Goal: Transaction & Acquisition: Purchase product/service

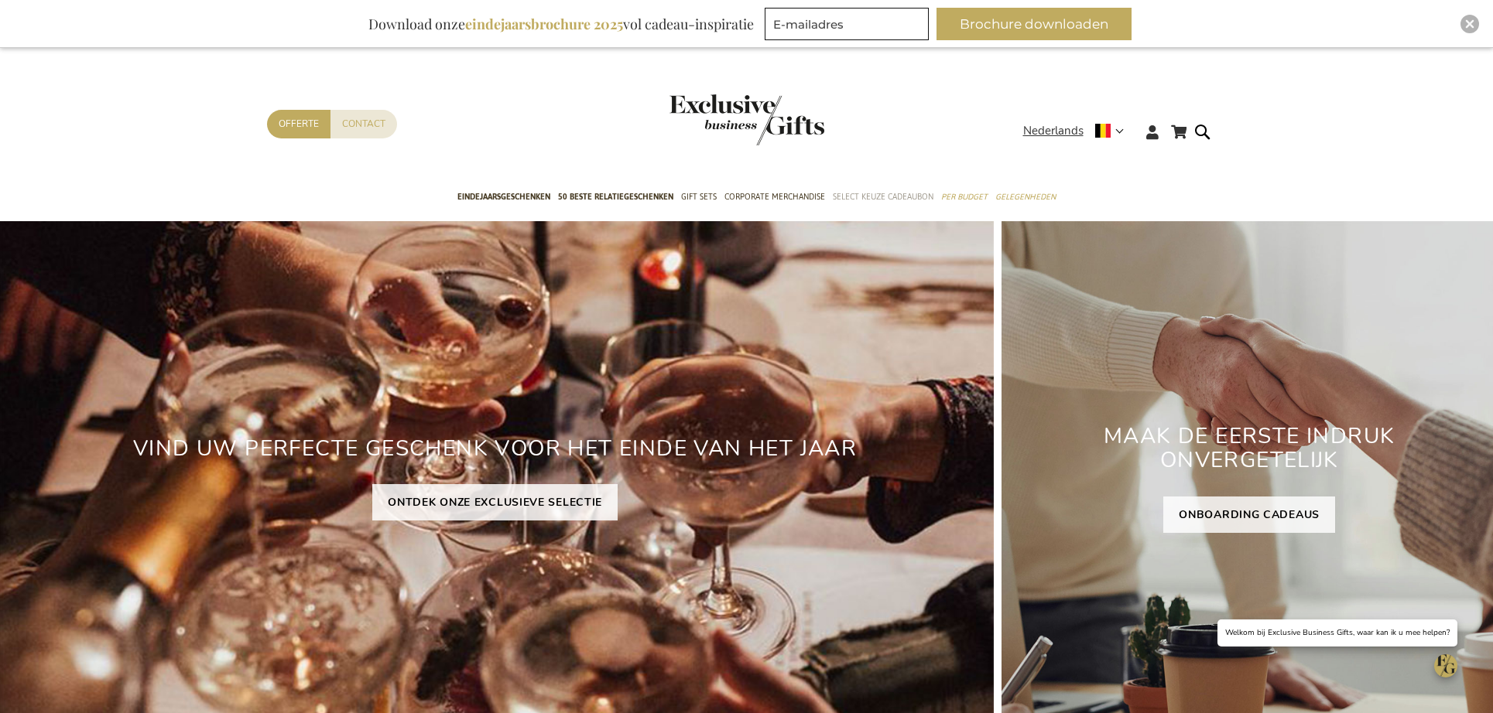
click at [881, 194] on span "Select Keuze Cadeaubon" at bounding box center [883, 197] width 101 height 16
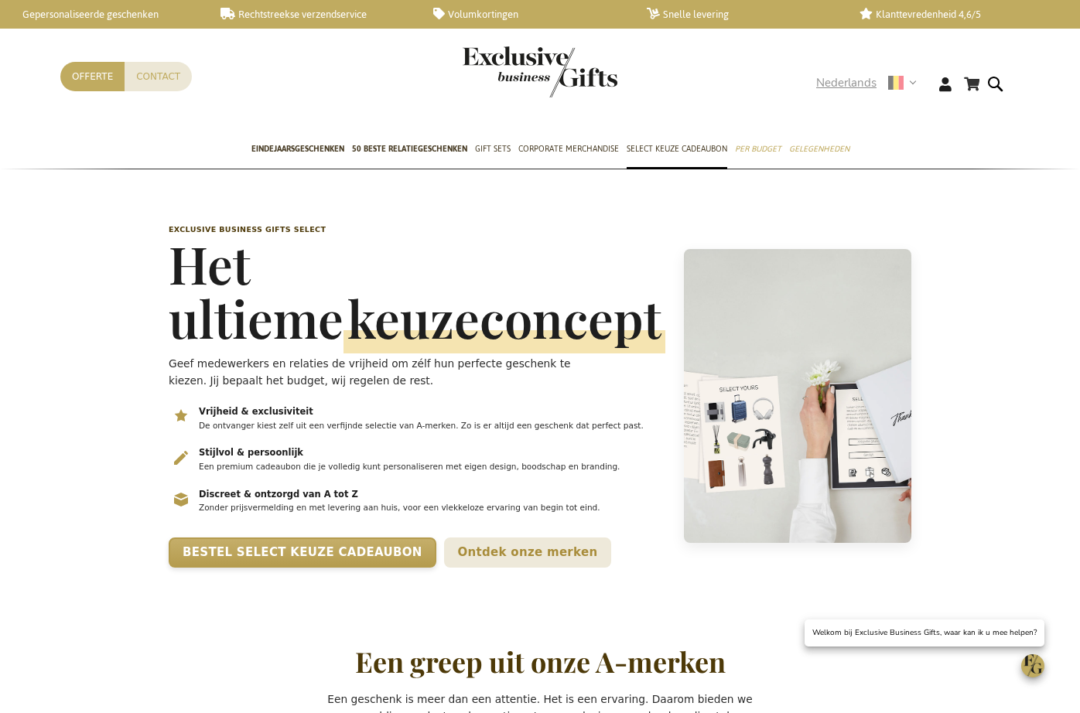
click at [843, 82] on span "Nederlands" at bounding box center [846, 83] width 60 height 18
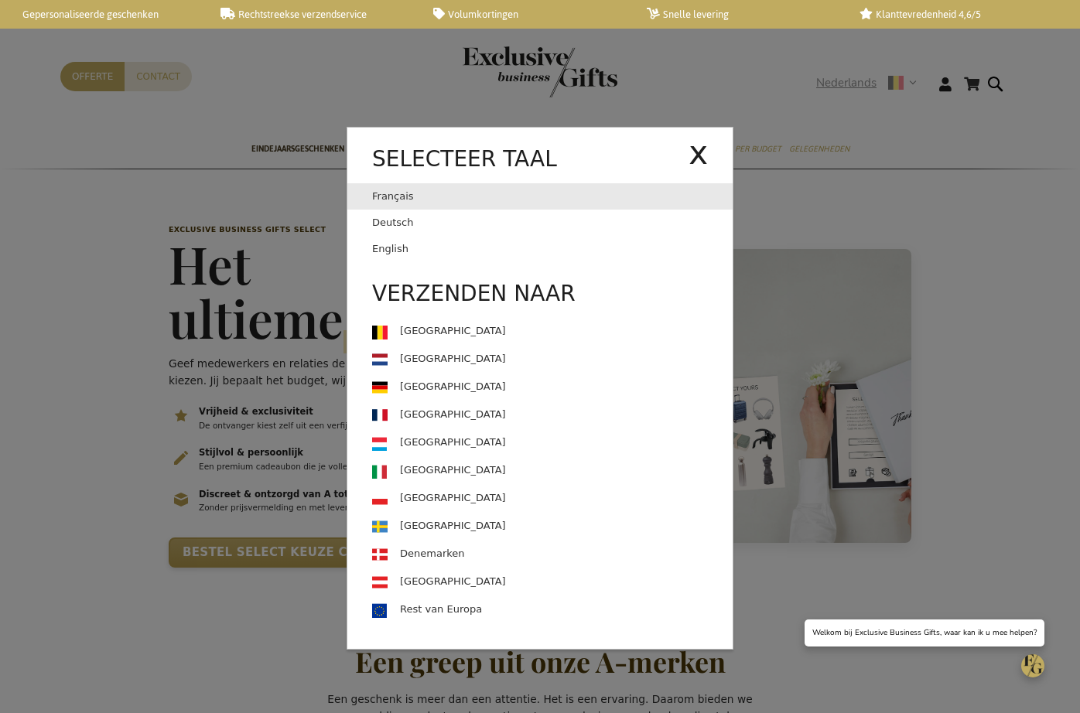
click at [430, 202] on link "Français" at bounding box center [530, 196] width 316 height 26
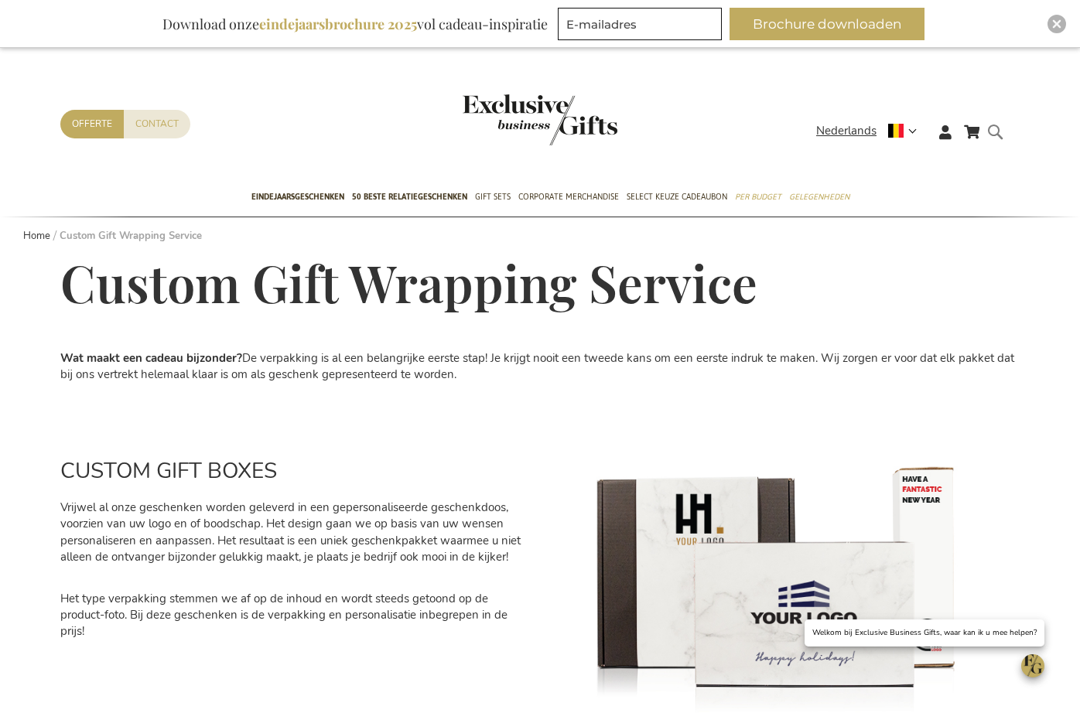
click at [999, 132] on form "Search Search" at bounding box center [999, 144] width 15 height 44
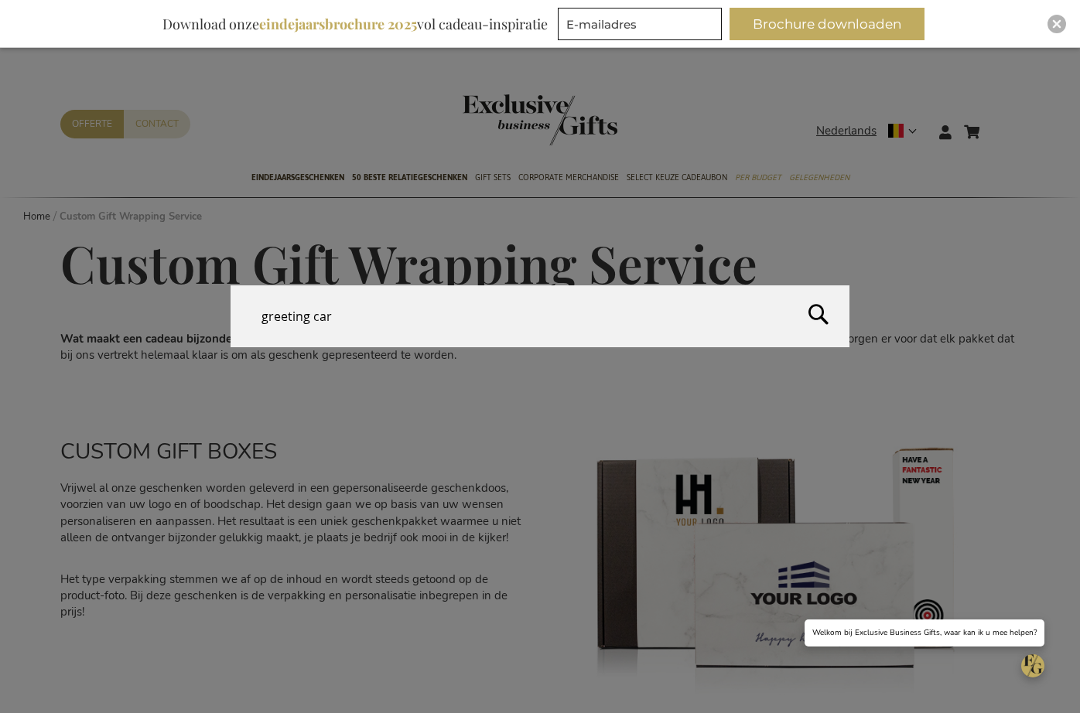
type input "greeting card"
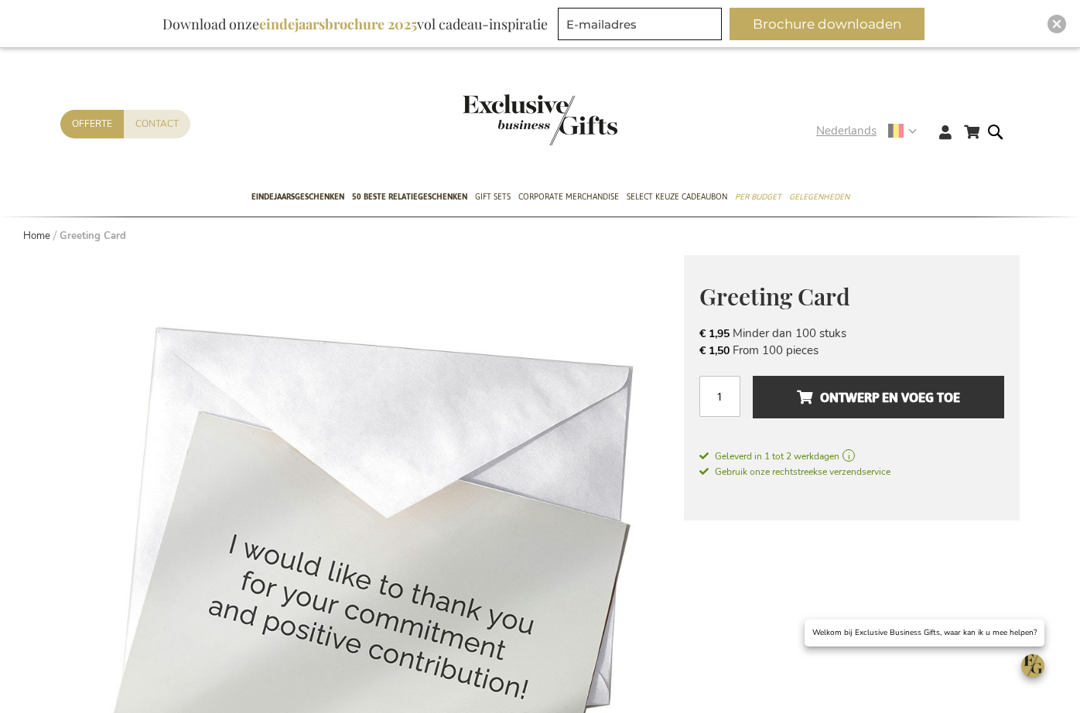
click at [846, 130] on span "Nederlands" at bounding box center [846, 131] width 60 height 18
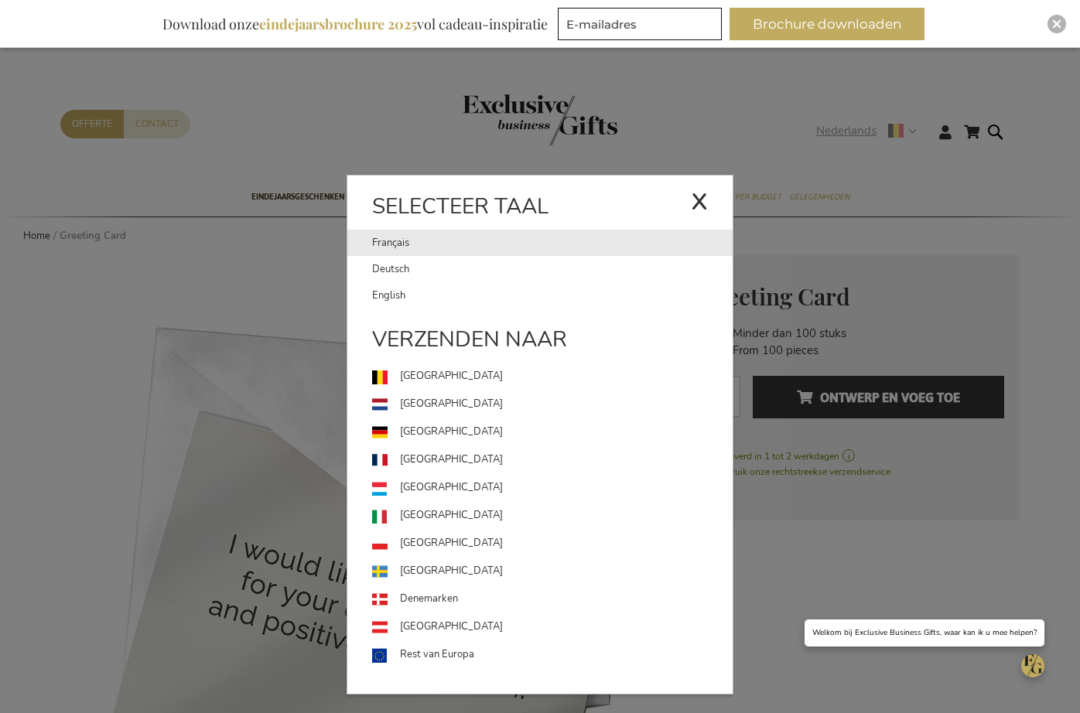
click at [446, 246] on link "Français" at bounding box center [531, 243] width 319 height 26
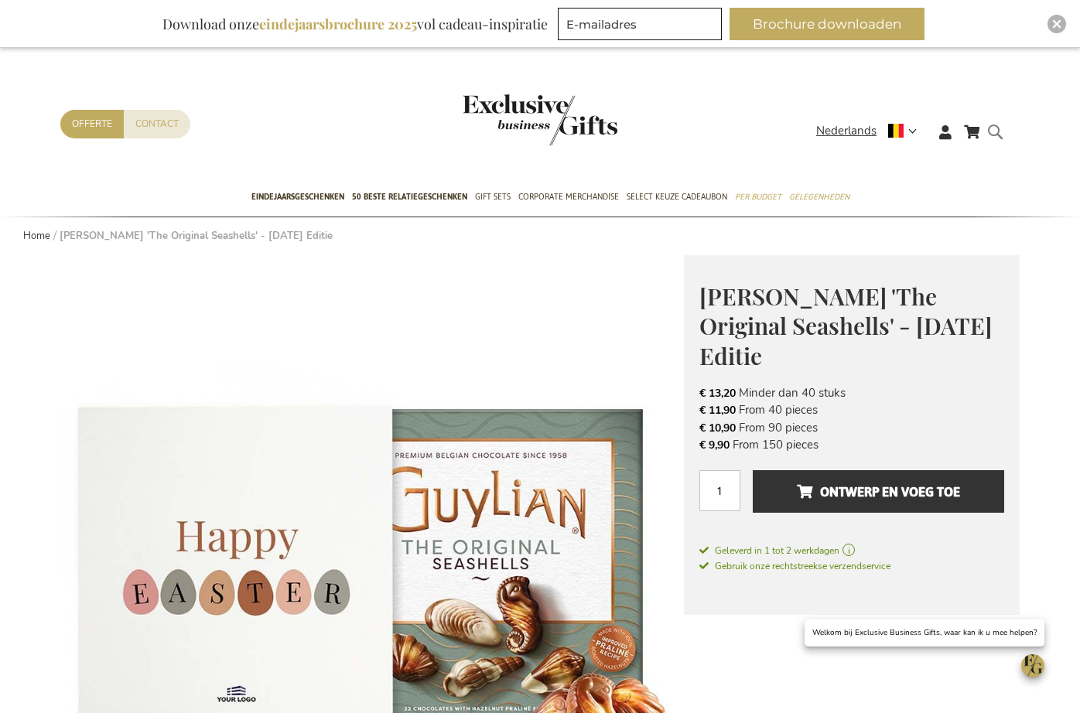
click at [995, 131] on form "Search Search" at bounding box center [999, 144] width 15 height 44
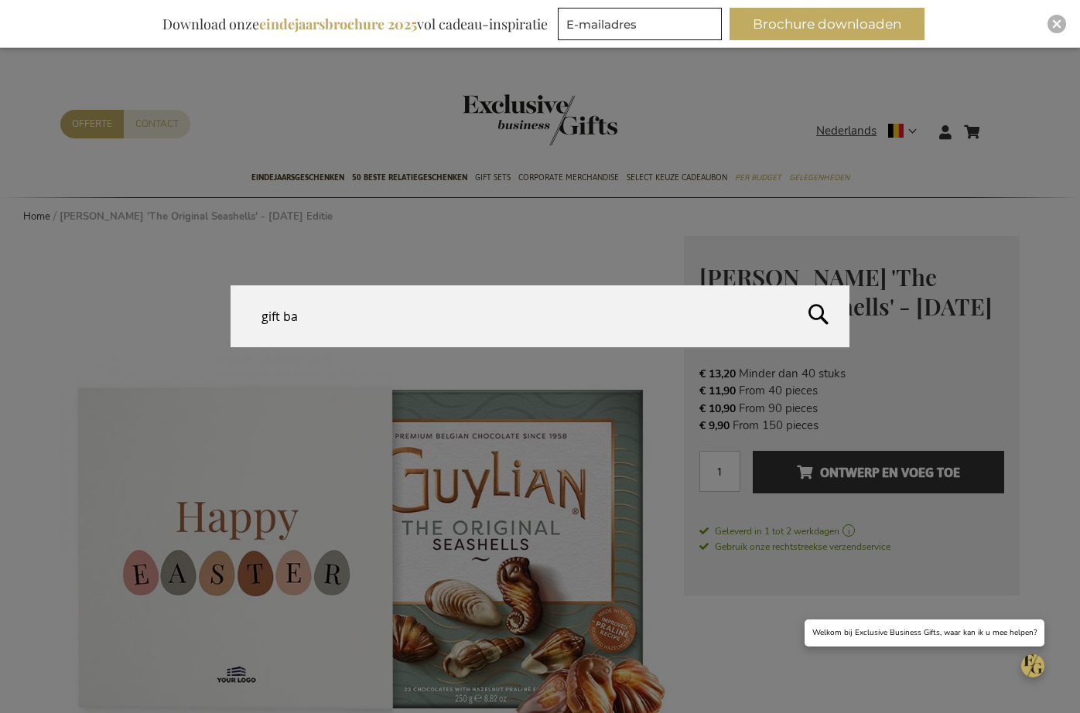
type input "gift bag"
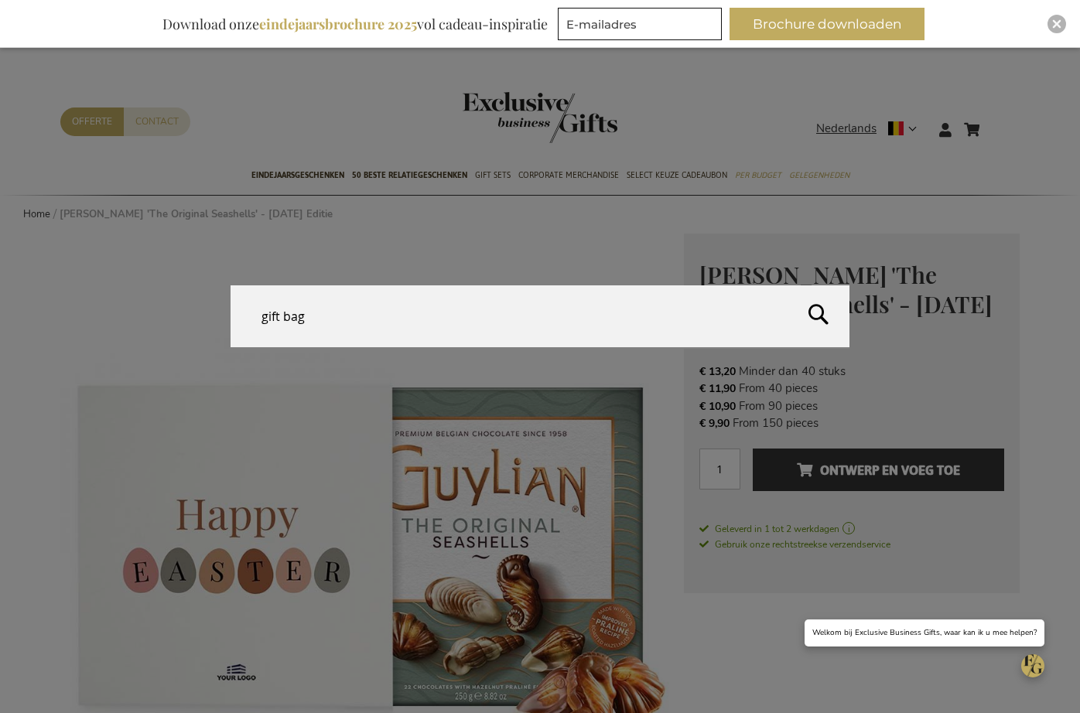
scroll to position [3, 0]
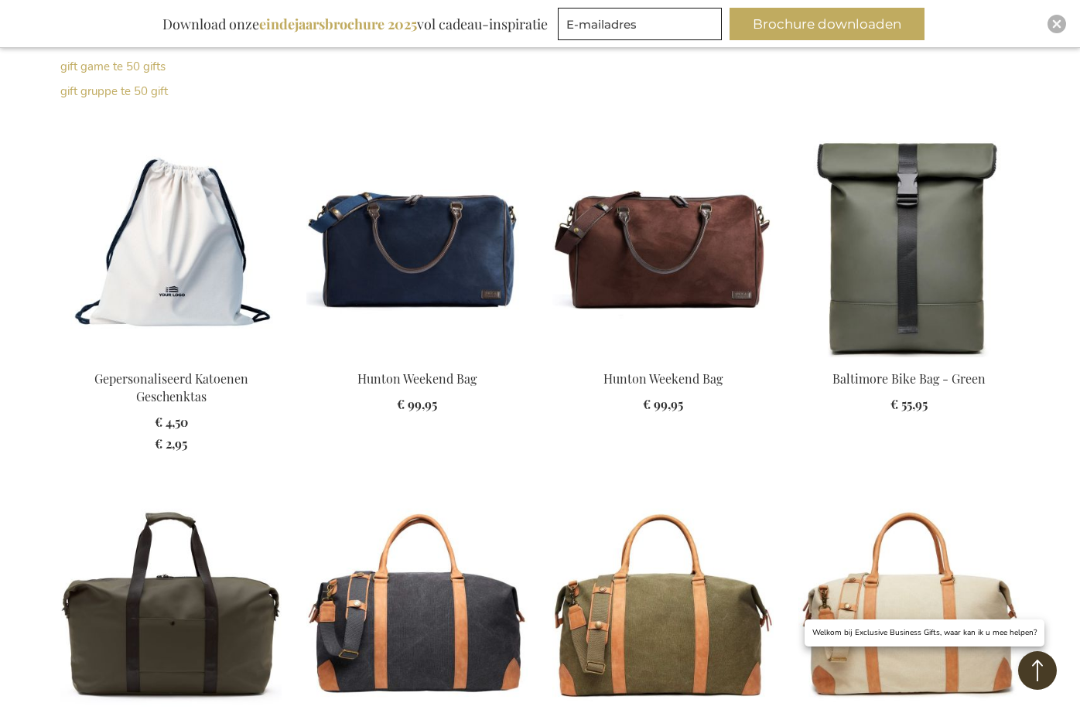
scroll to position [496, 0]
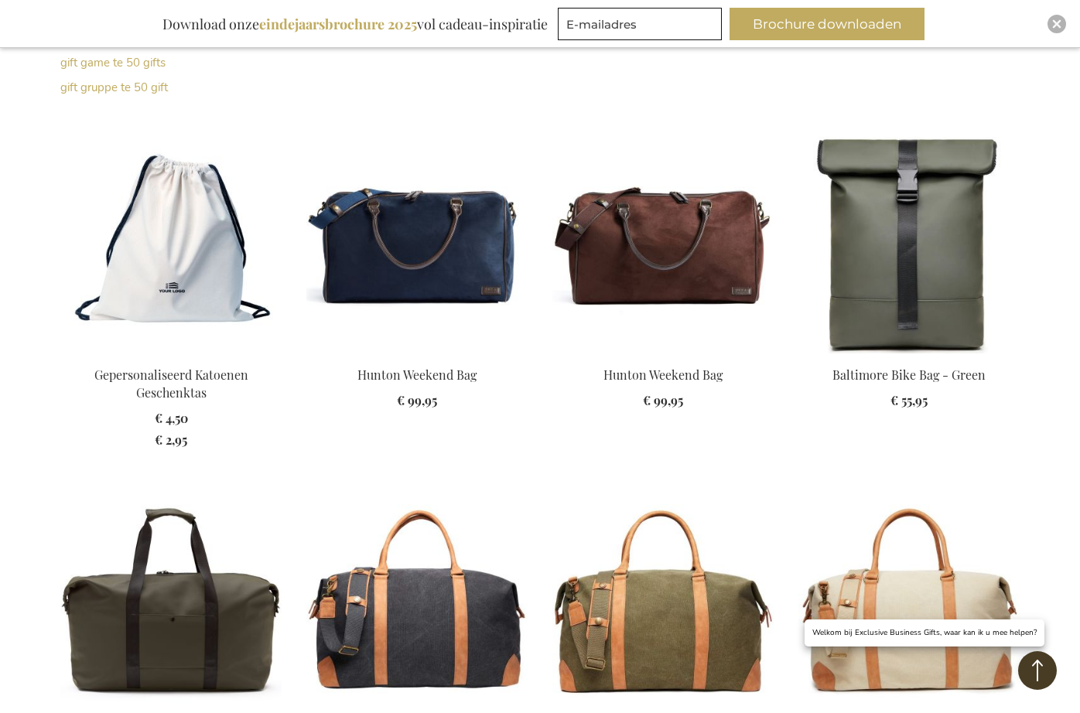
click at [169, 275] on img at bounding box center [170, 245] width 221 height 217
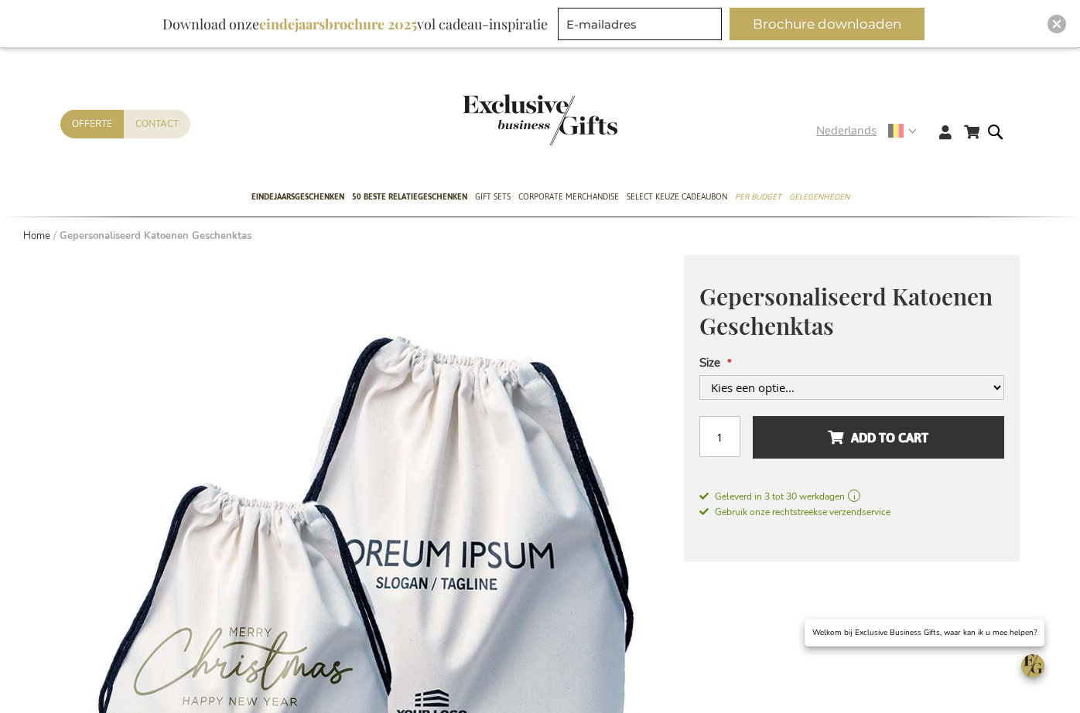
click at [850, 132] on span "Nederlands" at bounding box center [846, 131] width 60 height 18
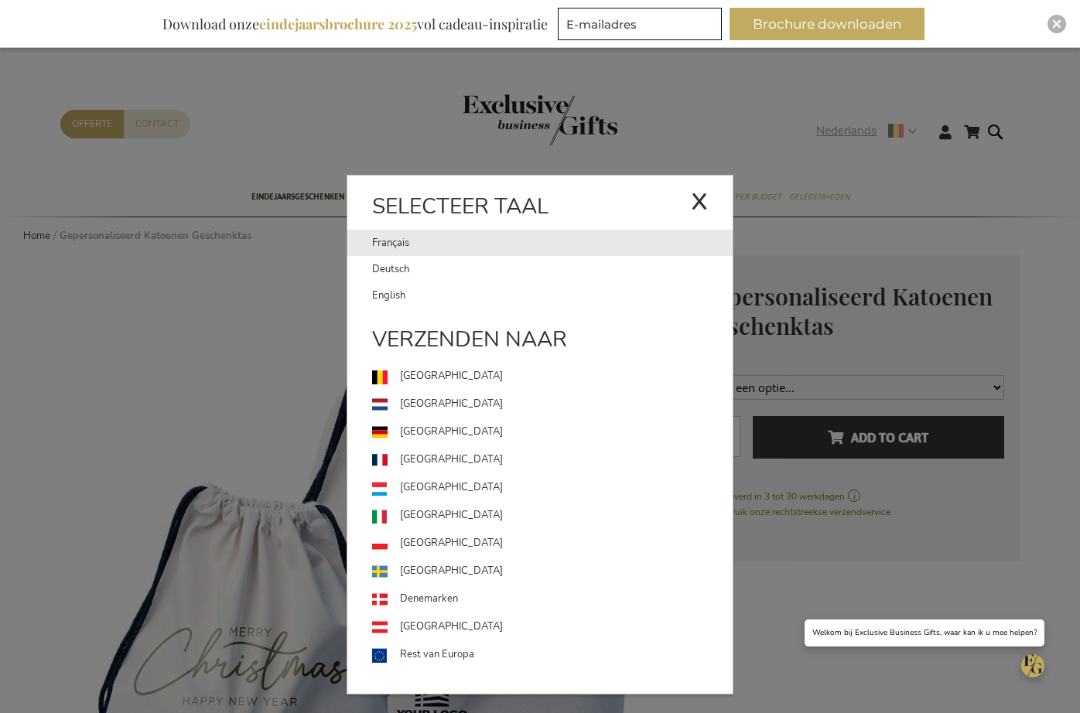
click at [438, 238] on link "Français" at bounding box center [531, 243] width 319 height 26
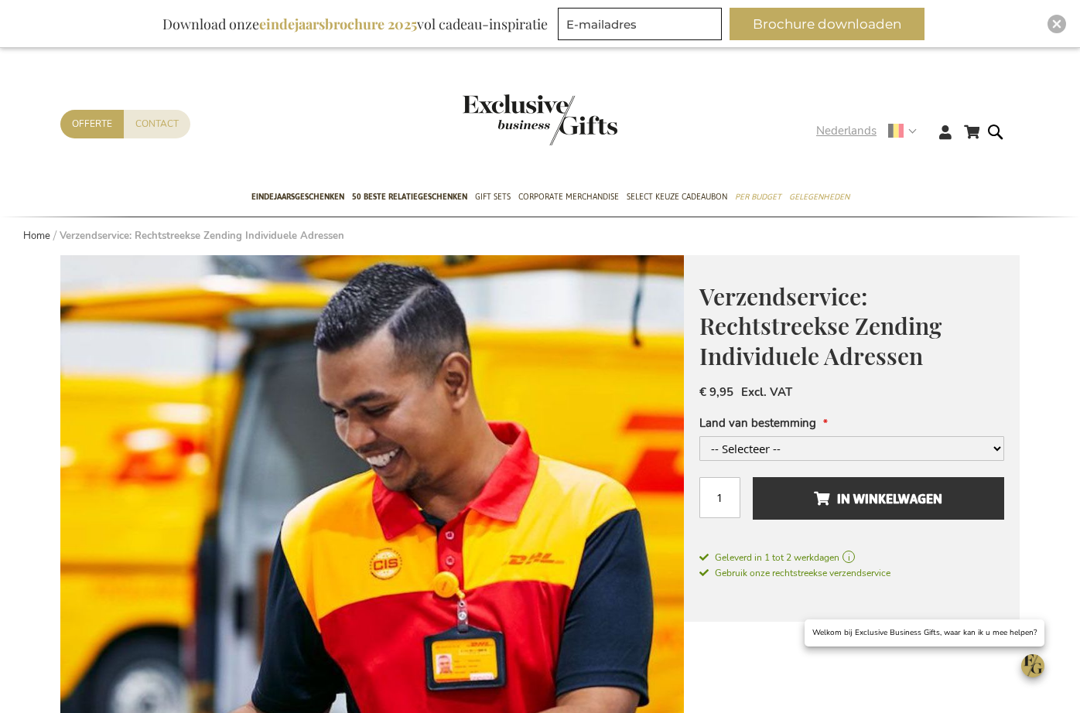
click at [857, 128] on span "Nederlands" at bounding box center [846, 131] width 60 height 18
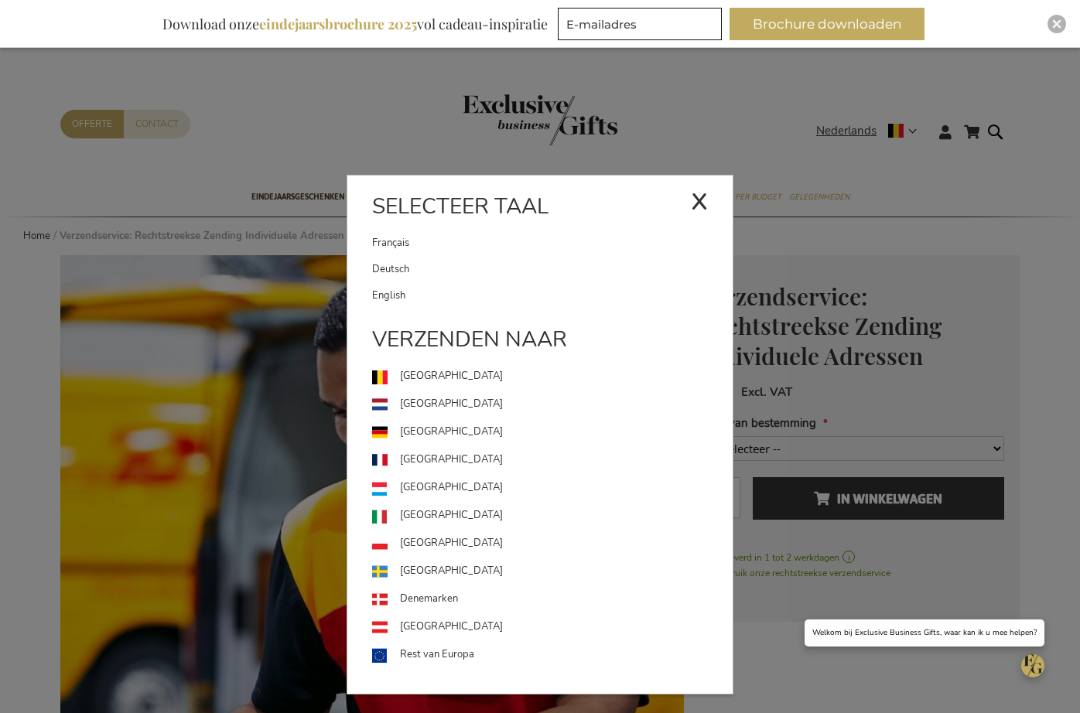
click at [486, 245] on link "Français" at bounding box center [531, 243] width 319 height 26
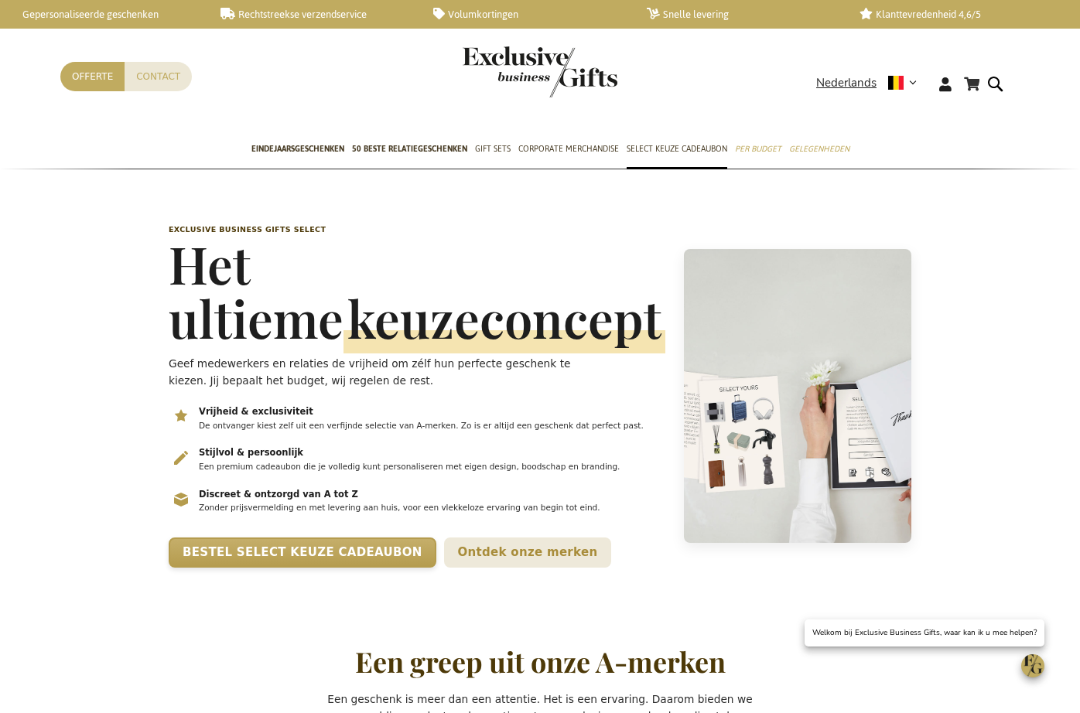
scroll to position [0, 6]
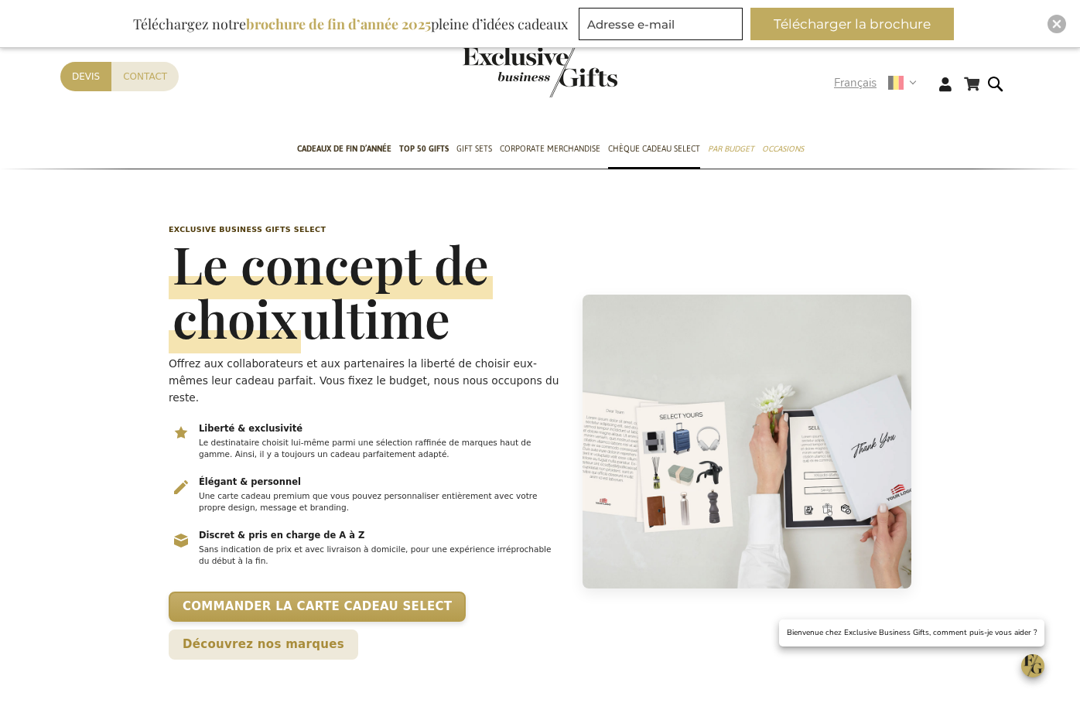
click at [858, 81] on span "Français" at bounding box center [855, 83] width 43 height 18
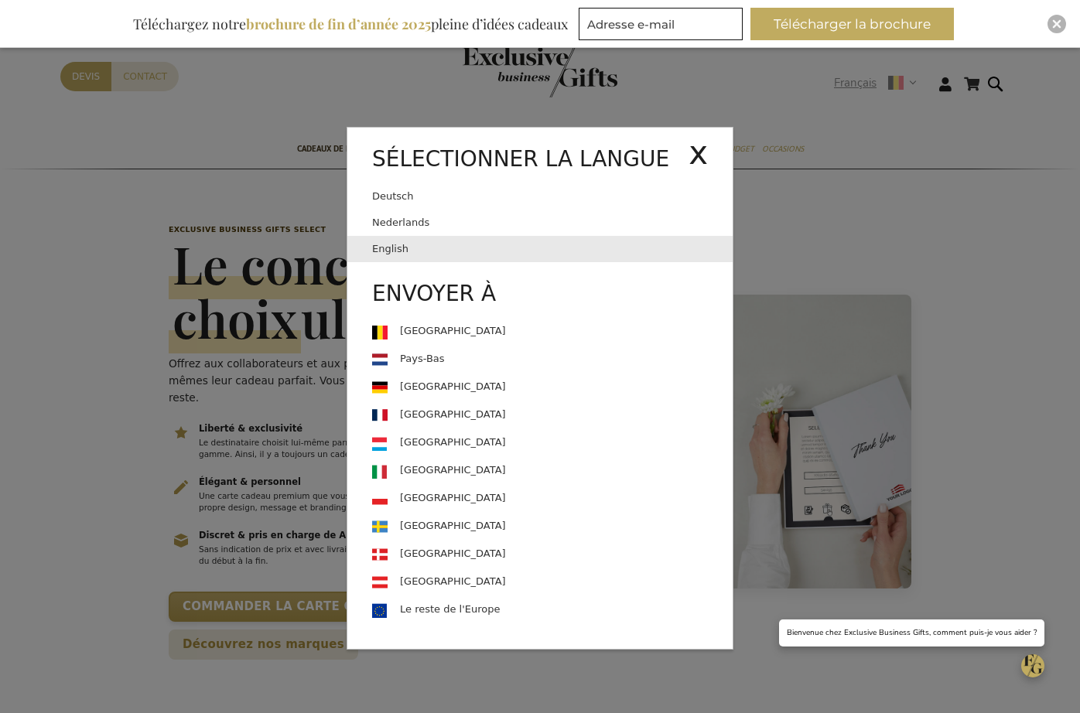
click at [446, 252] on link "English" at bounding box center [552, 249] width 361 height 26
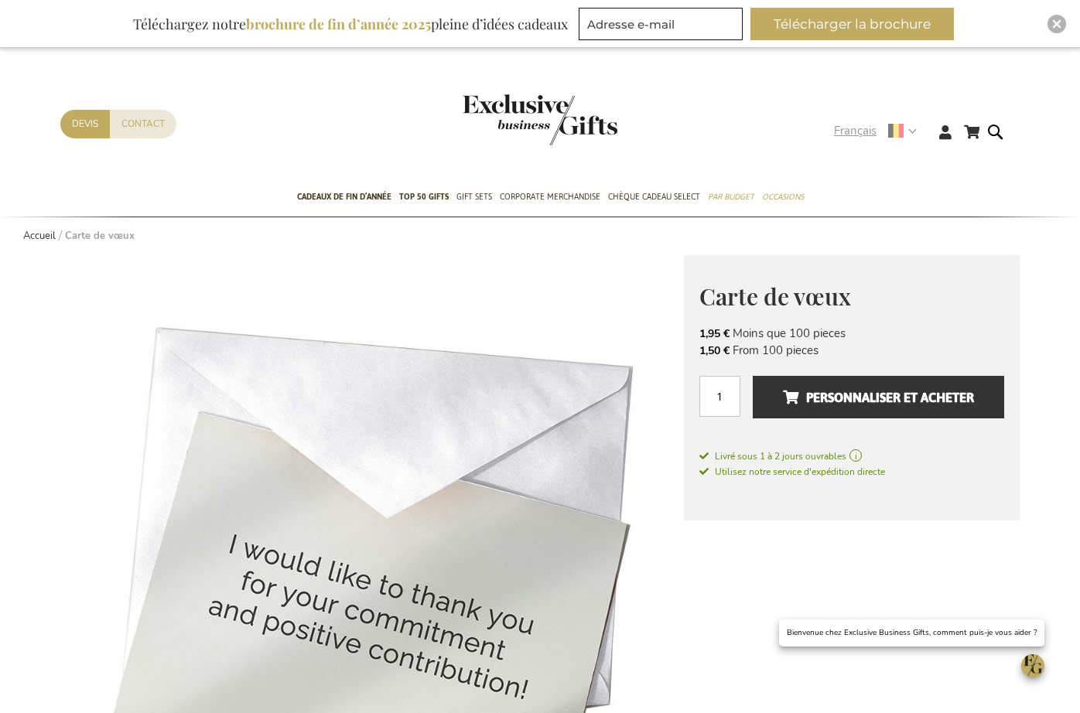
click at [847, 130] on span "Français" at bounding box center [855, 131] width 43 height 18
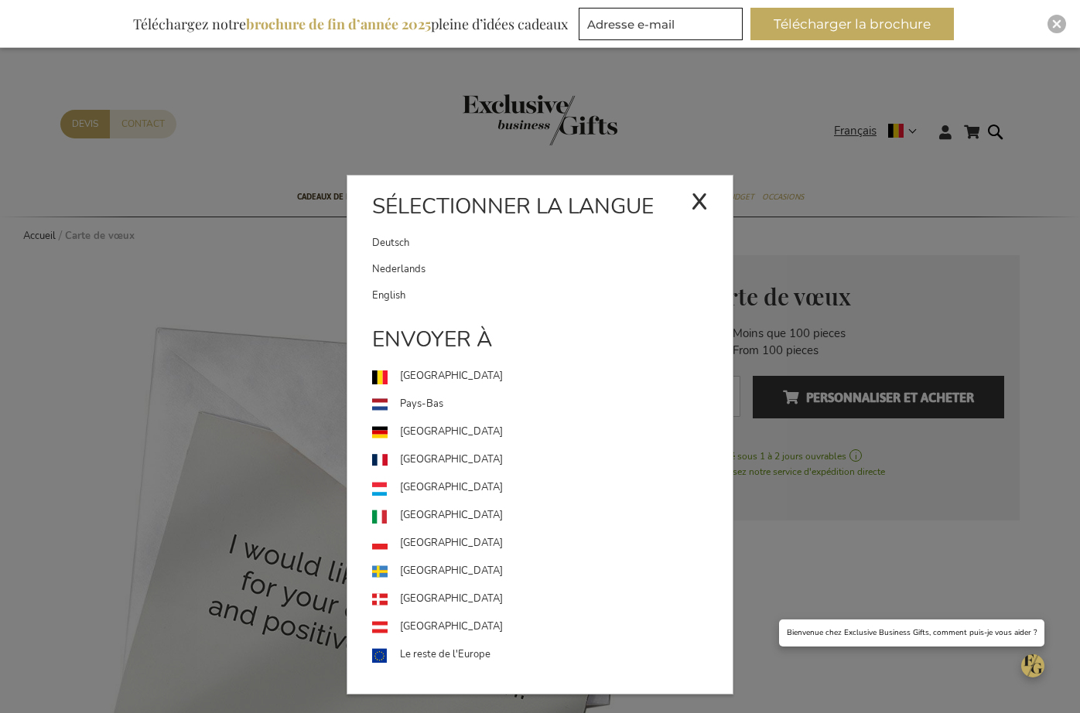
drag, startPoint x: 480, startPoint y: 293, endPoint x: 530, endPoint y: 272, distance: 54.5
click at [480, 293] on link "English" at bounding box center [552, 295] width 361 height 26
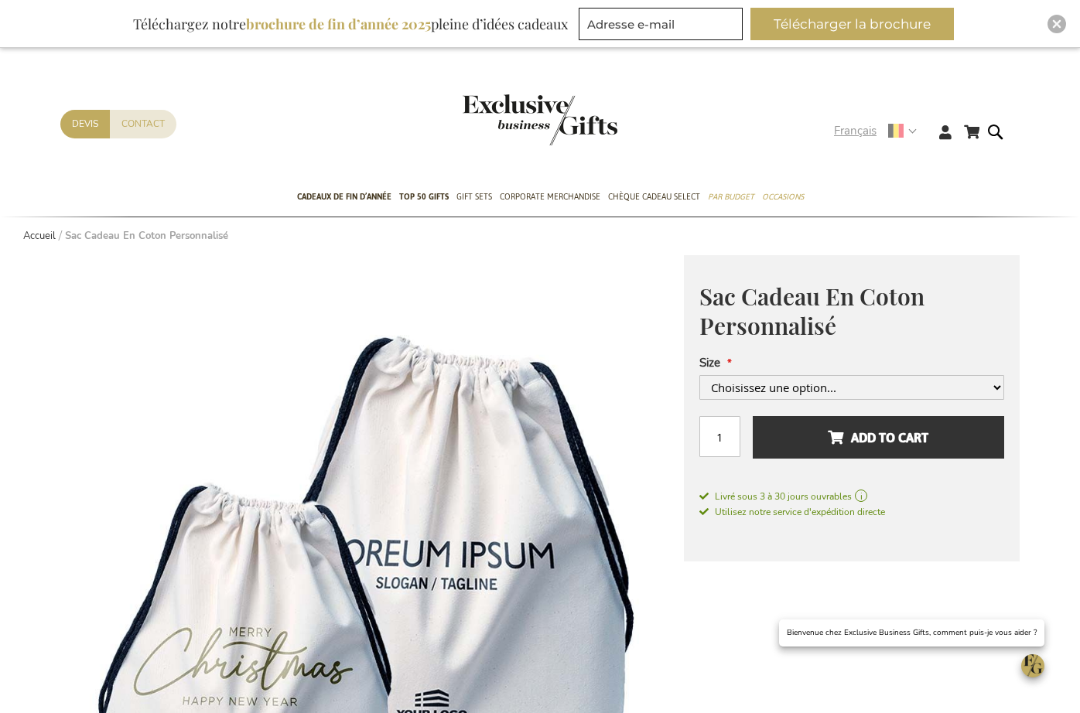
click at [852, 132] on span "Français" at bounding box center [855, 131] width 43 height 18
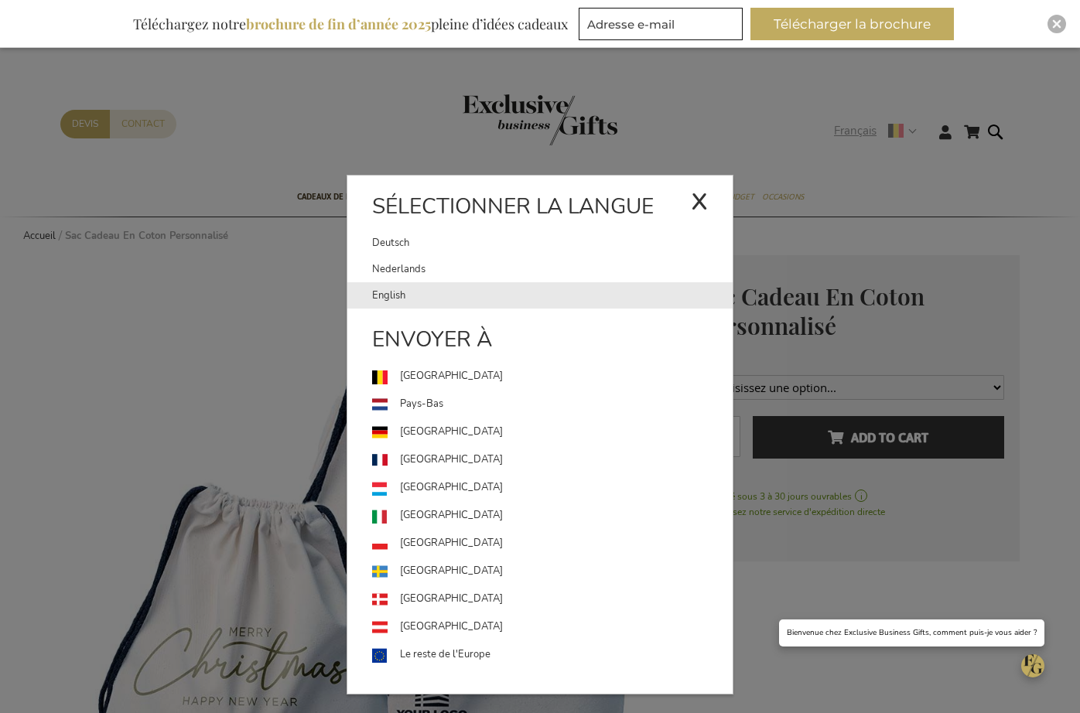
click at [485, 299] on link "English" at bounding box center [552, 295] width 361 height 26
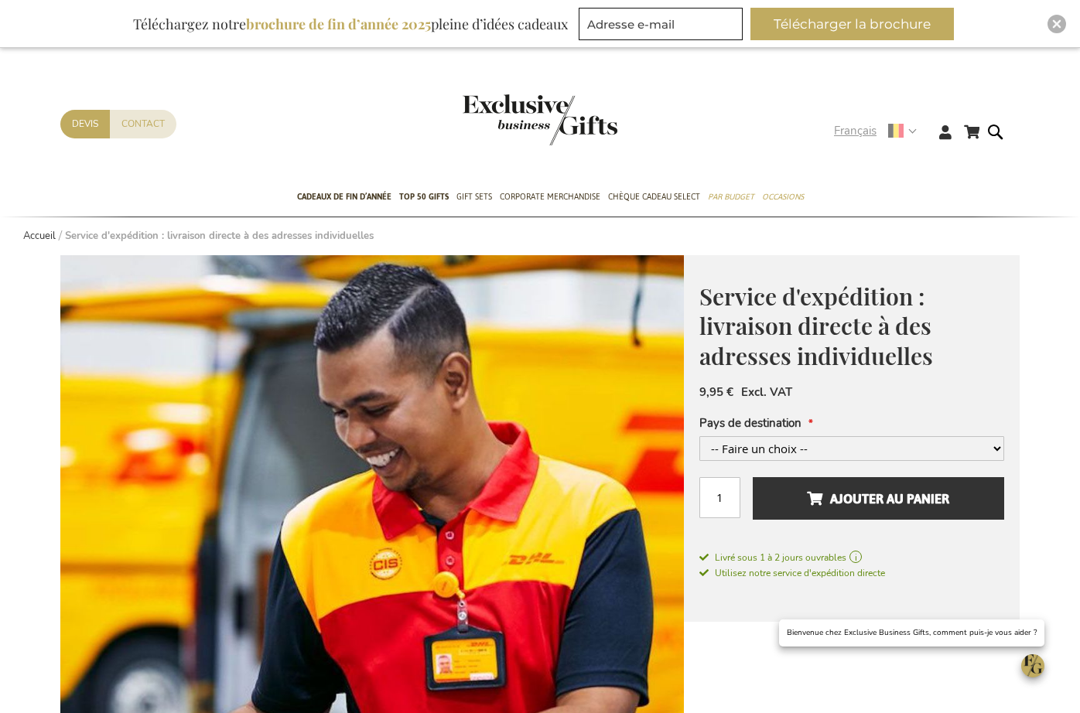
click at [842, 133] on span "Français" at bounding box center [855, 131] width 43 height 18
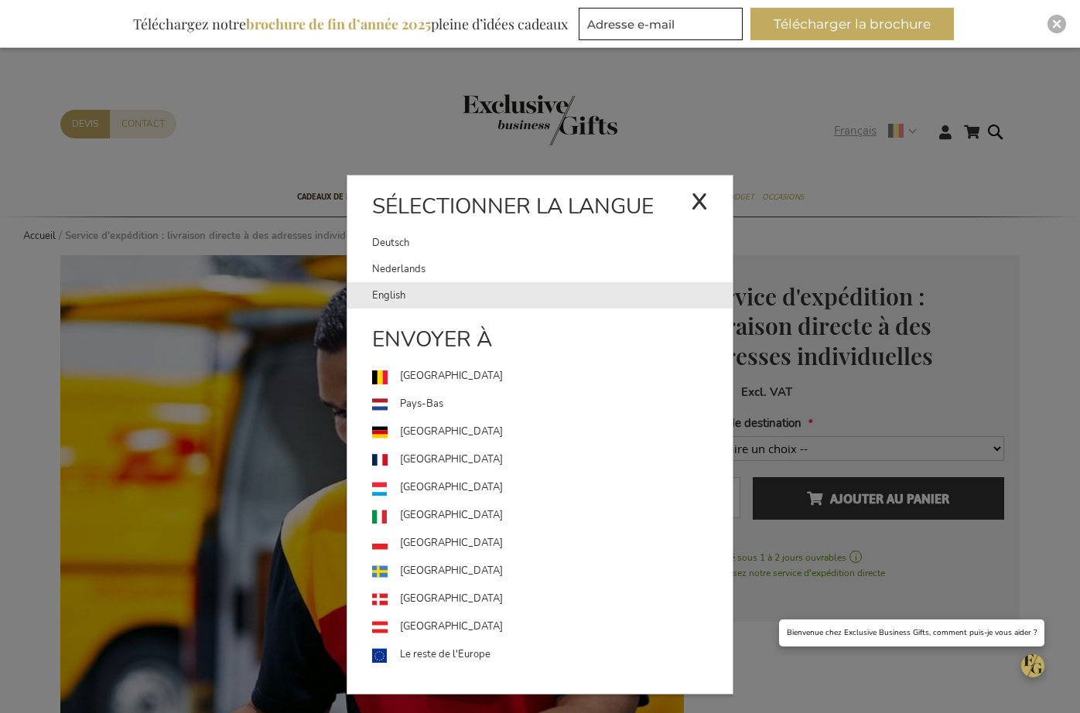
click at [488, 300] on link "English" at bounding box center [552, 295] width 361 height 26
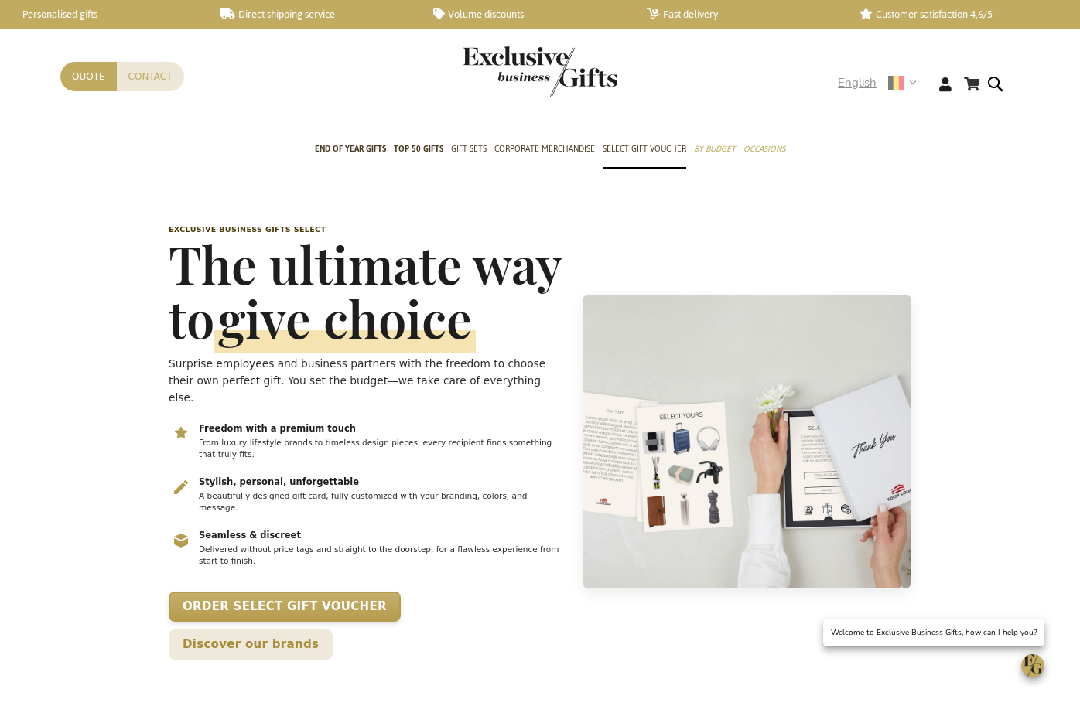
click at [852, 85] on span "English" at bounding box center [857, 83] width 39 height 18
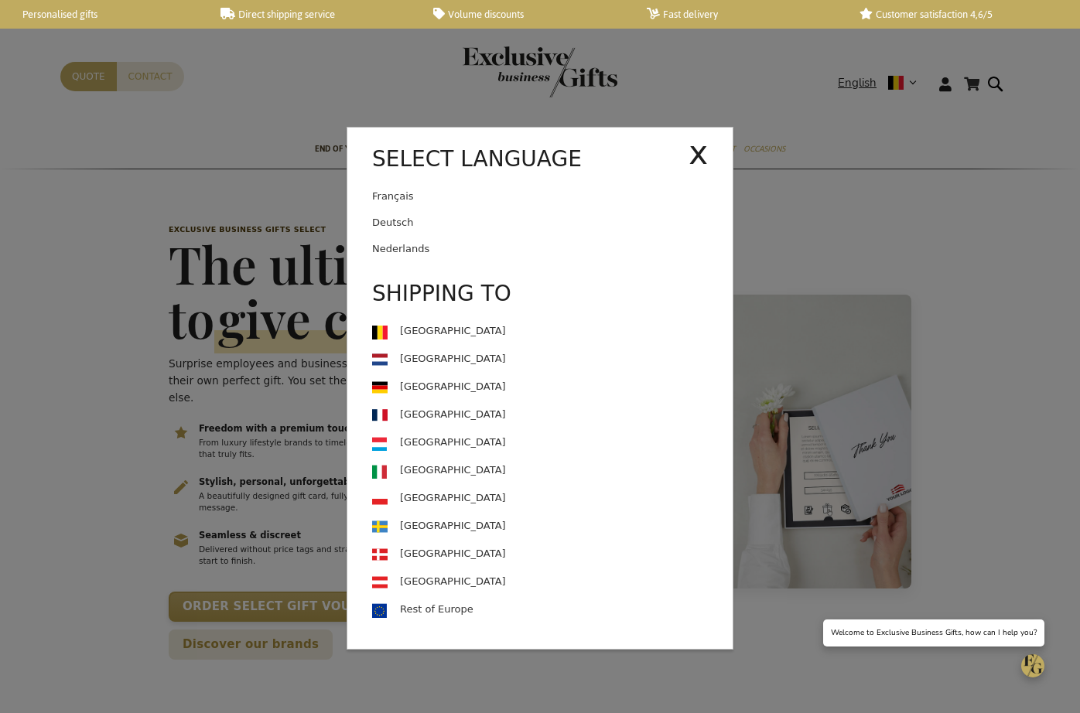
drag, startPoint x: 489, startPoint y: 227, endPoint x: 501, endPoint y: 226, distance: 11.6
click at [488, 228] on link "Deutsch" at bounding box center [552, 223] width 361 height 26
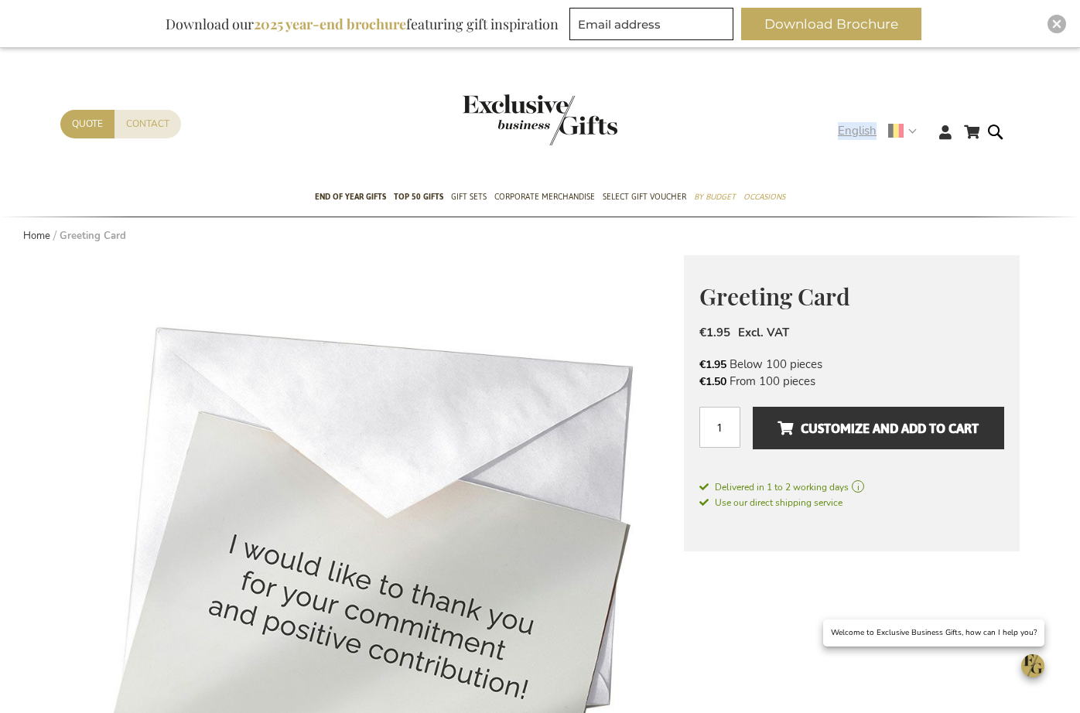
click at [874, 124] on span "English" at bounding box center [857, 131] width 39 height 18
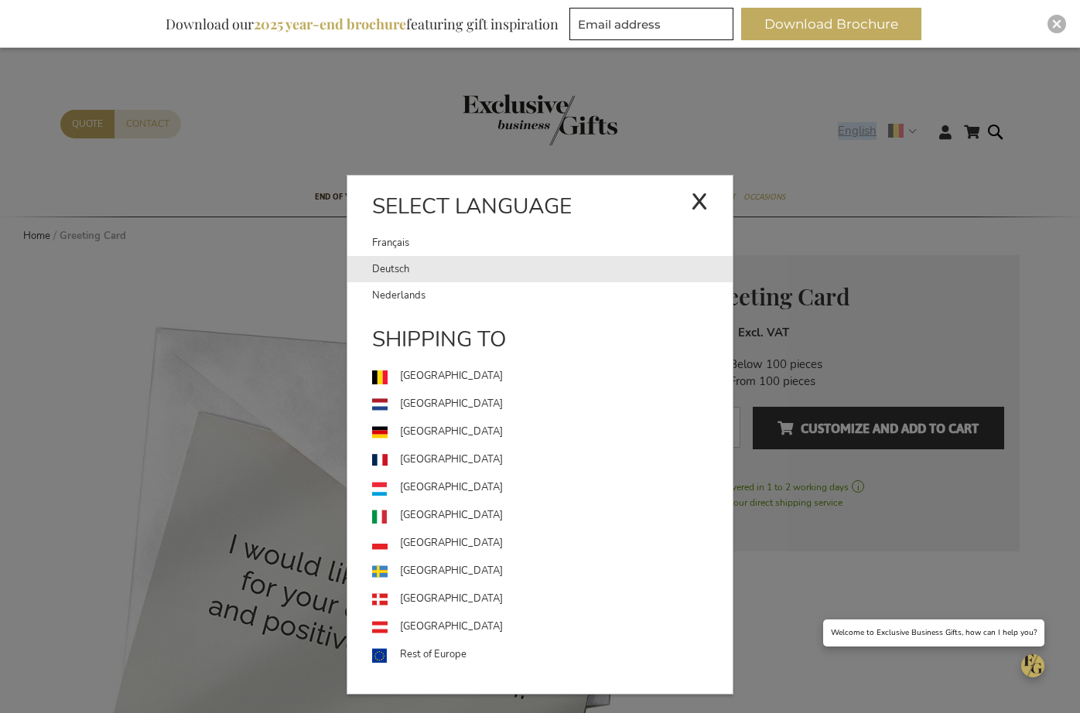
click at [485, 268] on link "Deutsch" at bounding box center [552, 269] width 361 height 26
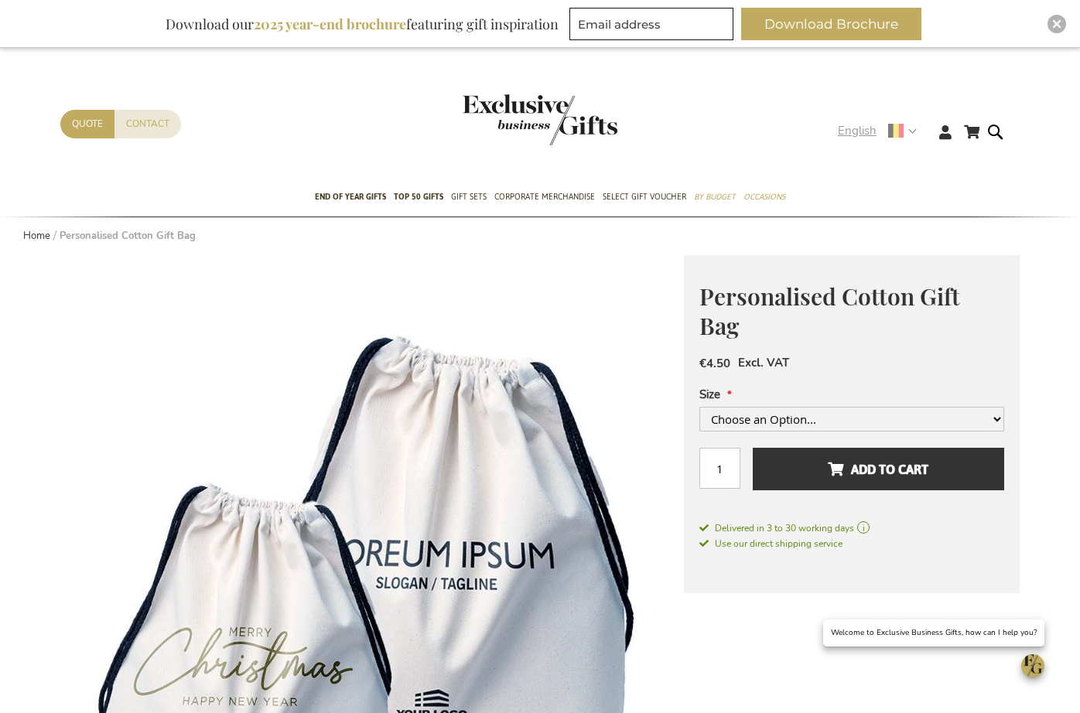
drag, startPoint x: 865, startPoint y: 128, endPoint x: 860, endPoint y: 165, distance: 37.4
click at [865, 128] on span "English" at bounding box center [857, 131] width 39 height 18
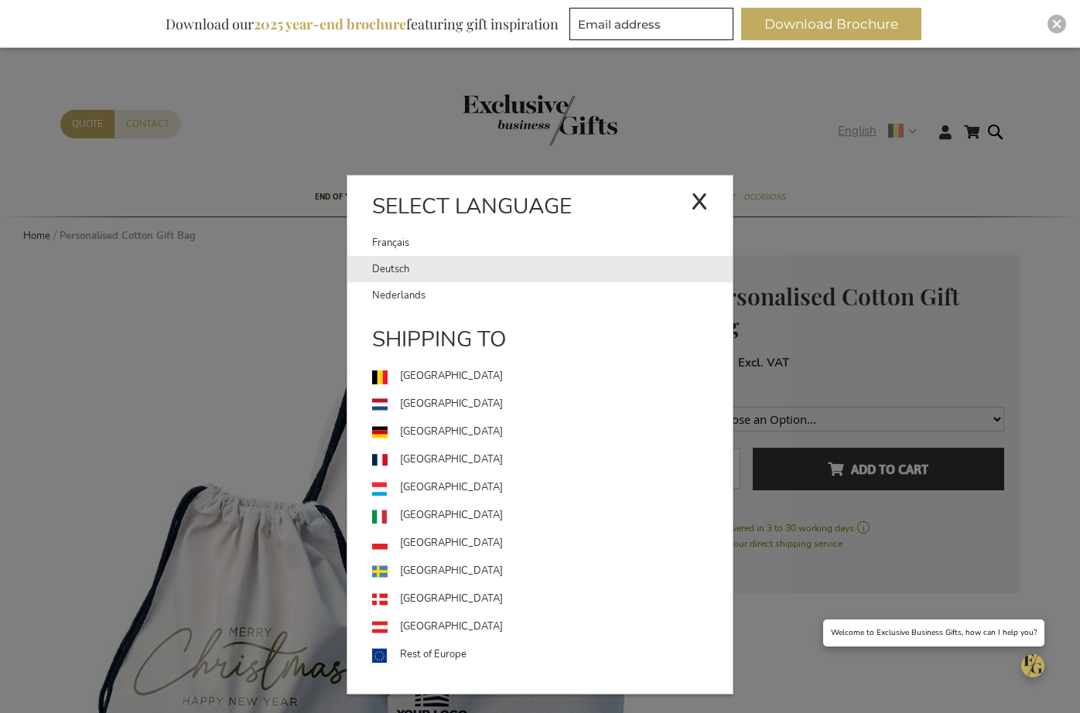
click at [532, 265] on link "Deutsch" at bounding box center [552, 269] width 361 height 26
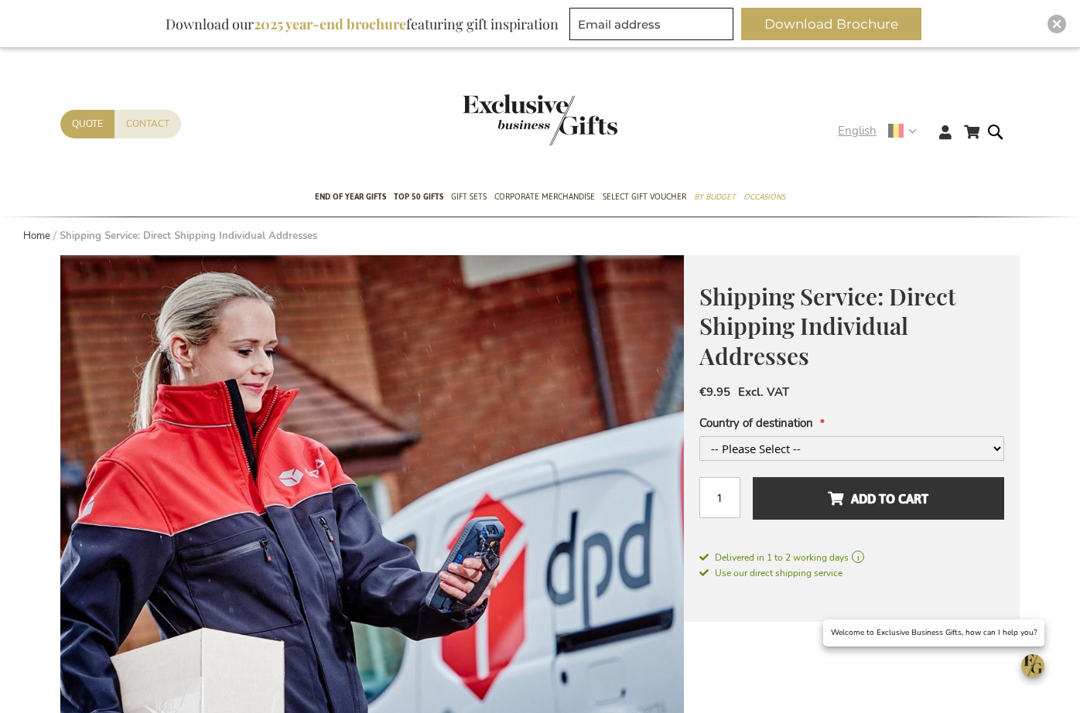
click at [853, 132] on span "English" at bounding box center [857, 131] width 39 height 18
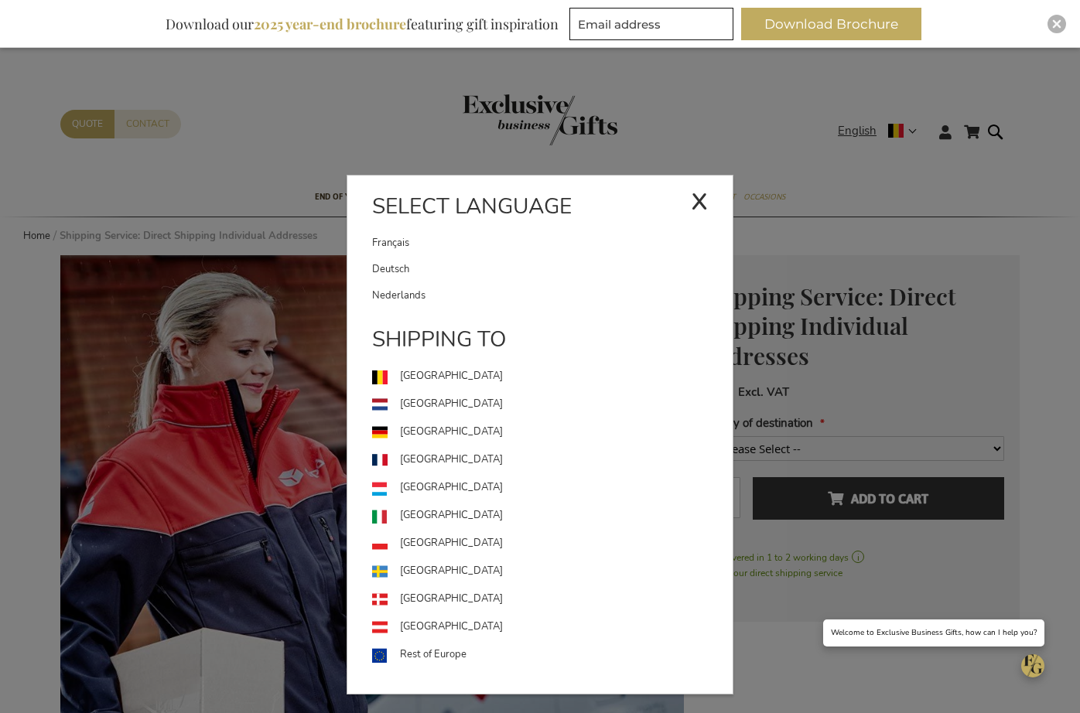
drag, startPoint x: 470, startPoint y: 272, endPoint x: 497, endPoint y: 258, distance: 30.5
click at [469, 272] on link "Deutsch" at bounding box center [552, 269] width 361 height 26
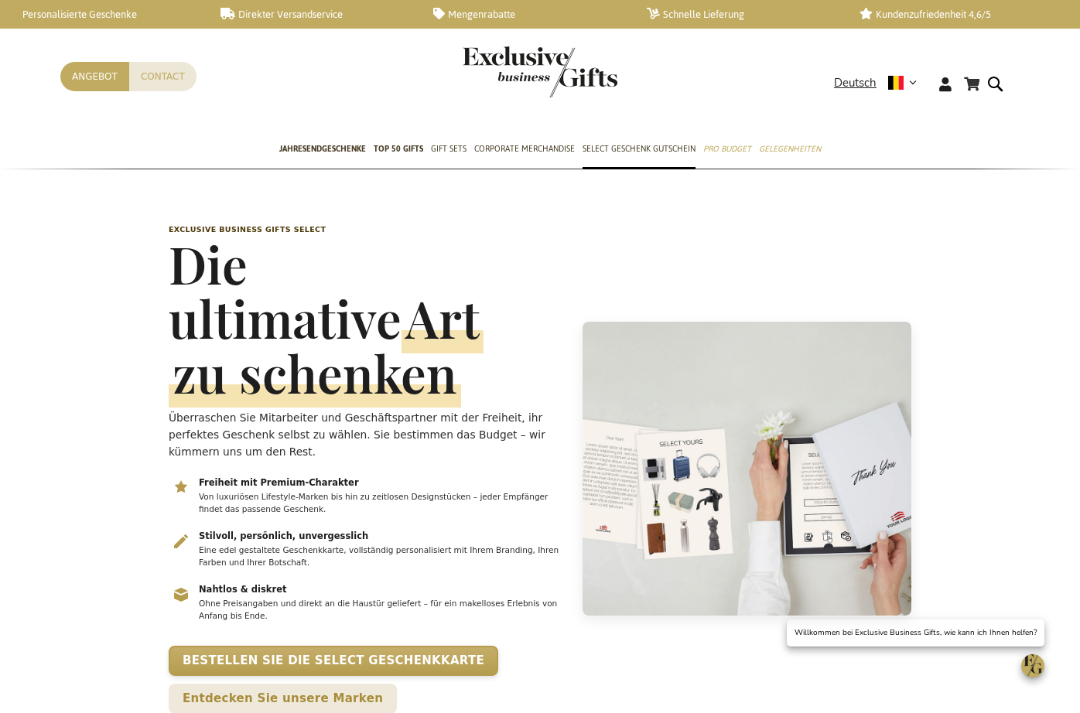
scroll to position [0, 6]
